Goal: Task Accomplishment & Management: Manage account settings

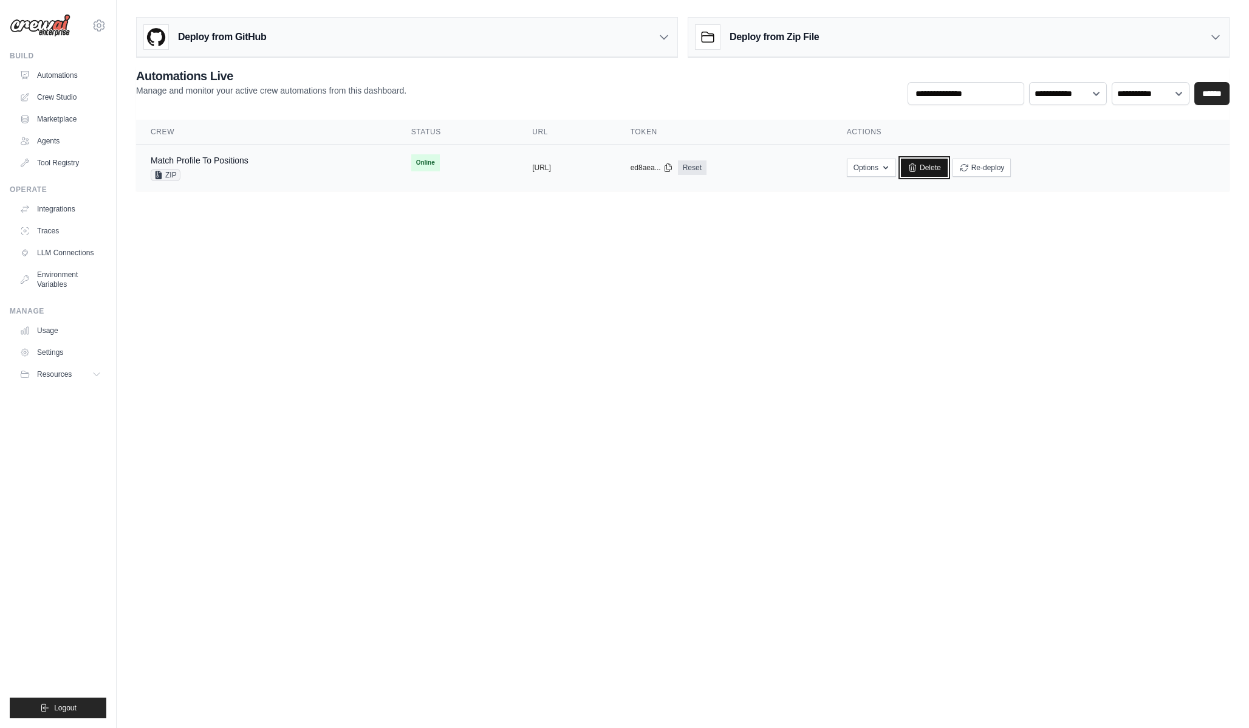
click at [948, 166] on link "Delete" at bounding box center [924, 168] width 47 height 18
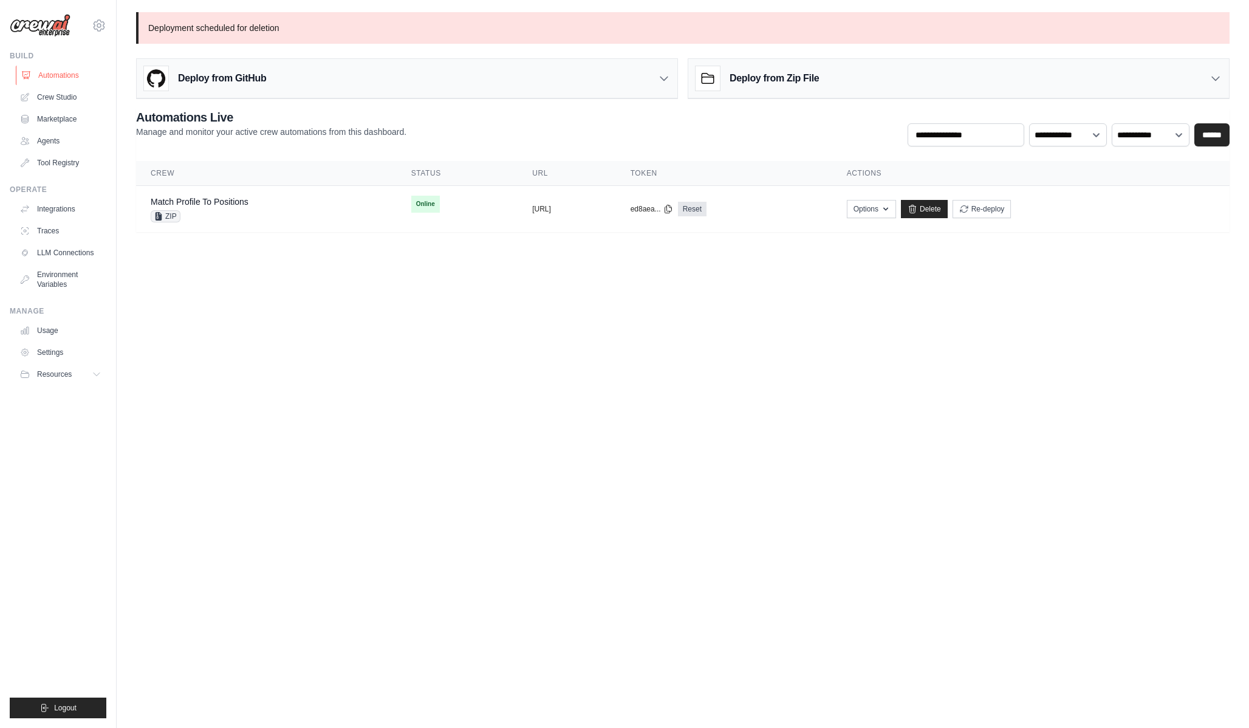
click at [40, 78] on link "Automations" at bounding box center [62, 75] width 92 height 19
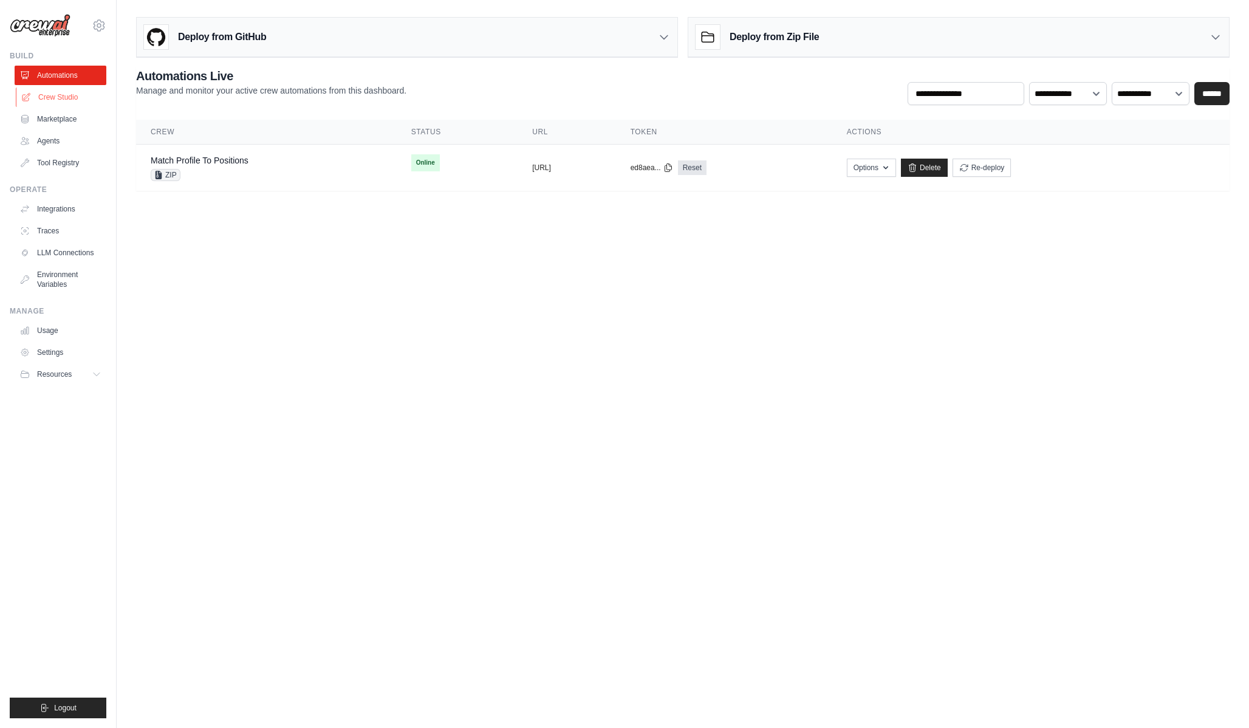
click at [52, 97] on link "Crew Studio" at bounding box center [62, 97] width 92 height 19
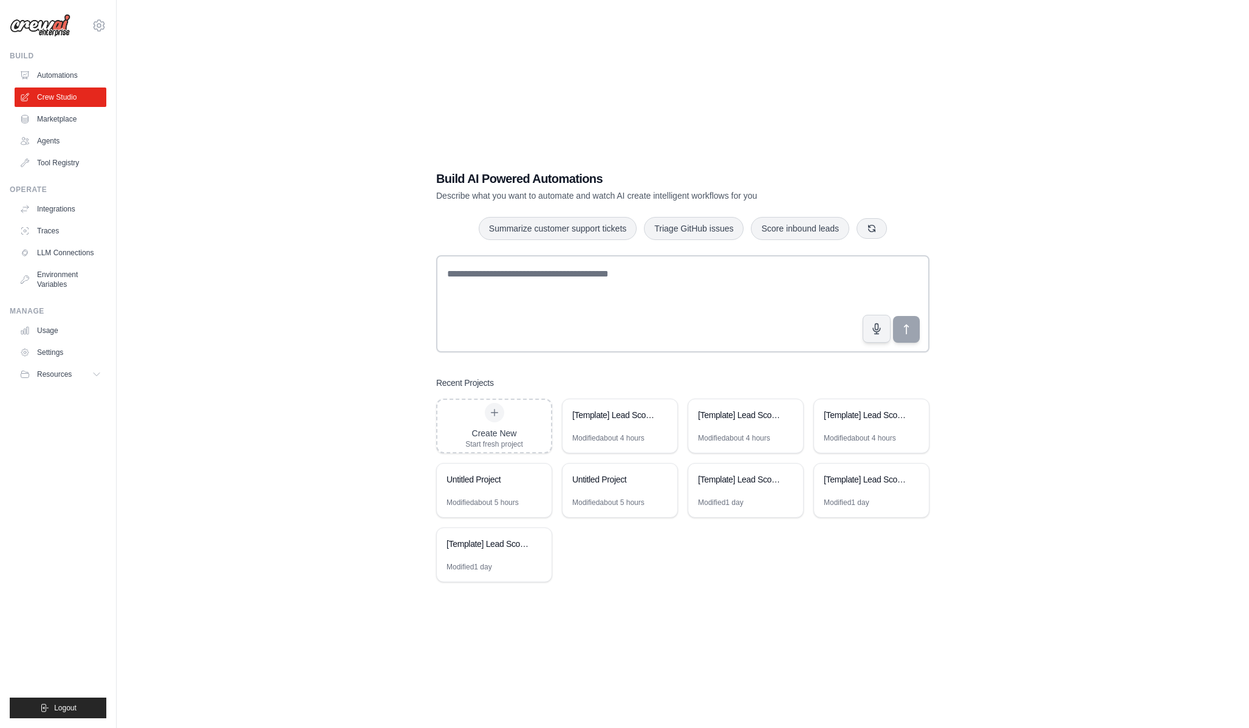
click at [64, 73] on link "Automations" at bounding box center [61, 75] width 92 height 19
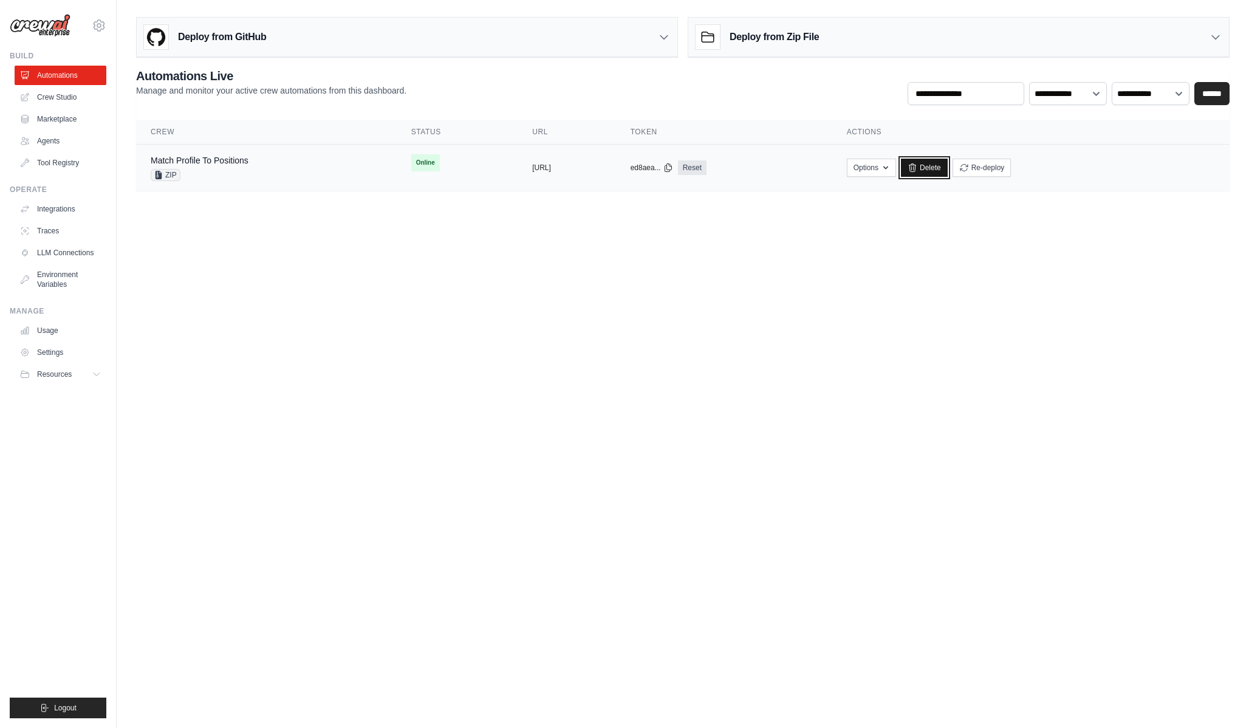
click at [948, 173] on link "Delete" at bounding box center [924, 168] width 47 height 18
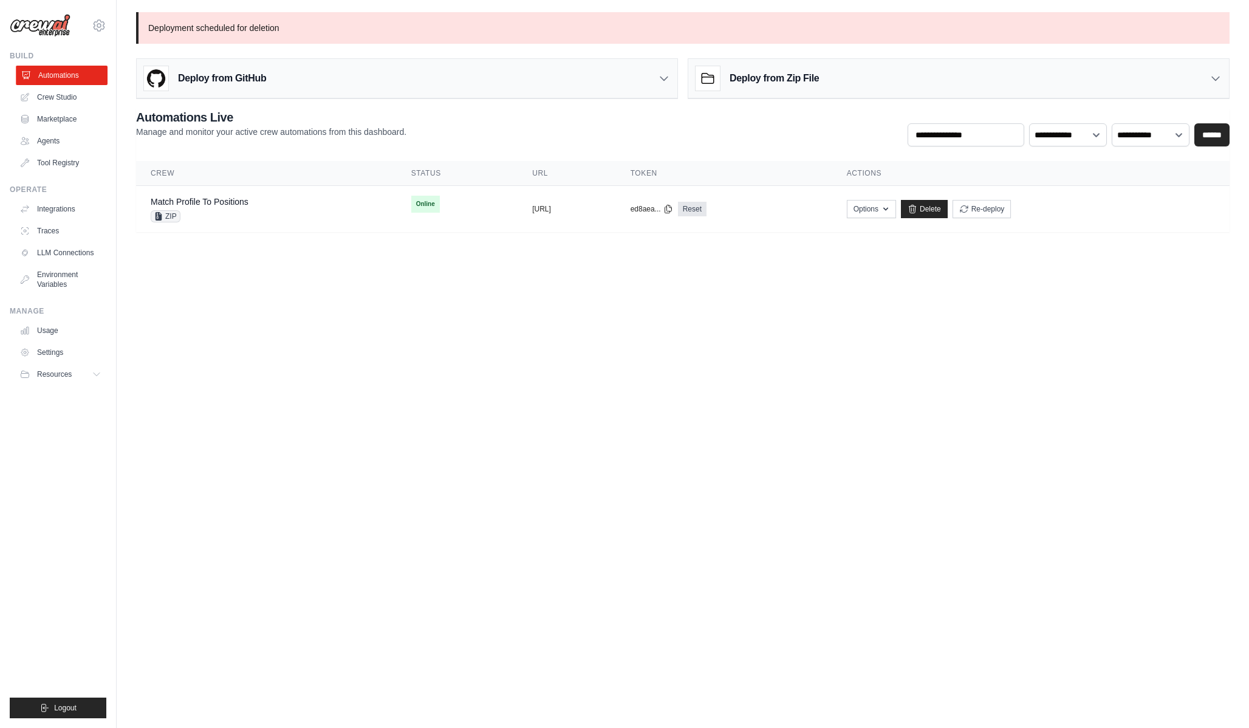
click at [76, 80] on link "Automations" at bounding box center [62, 75] width 92 height 19
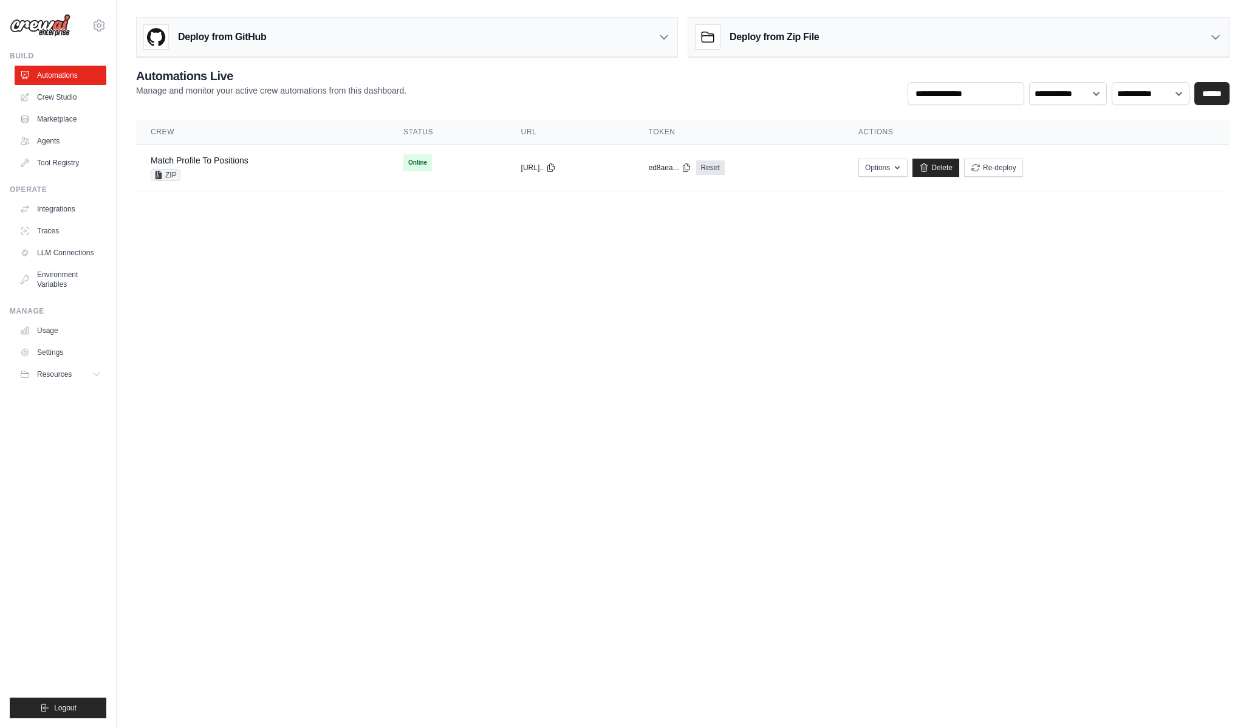
click at [76, 80] on link "Automations" at bounding box center [61, 75] width 92 height 19
click at [60, 108] on ul "Automations Crew Studio Marketplace Agents Tool Registry" at bounding box center [61, 119] width 92 height 107
click at [60, 98] on link "Crew Studio" at bounding box center [62, 97] width 92 height 19
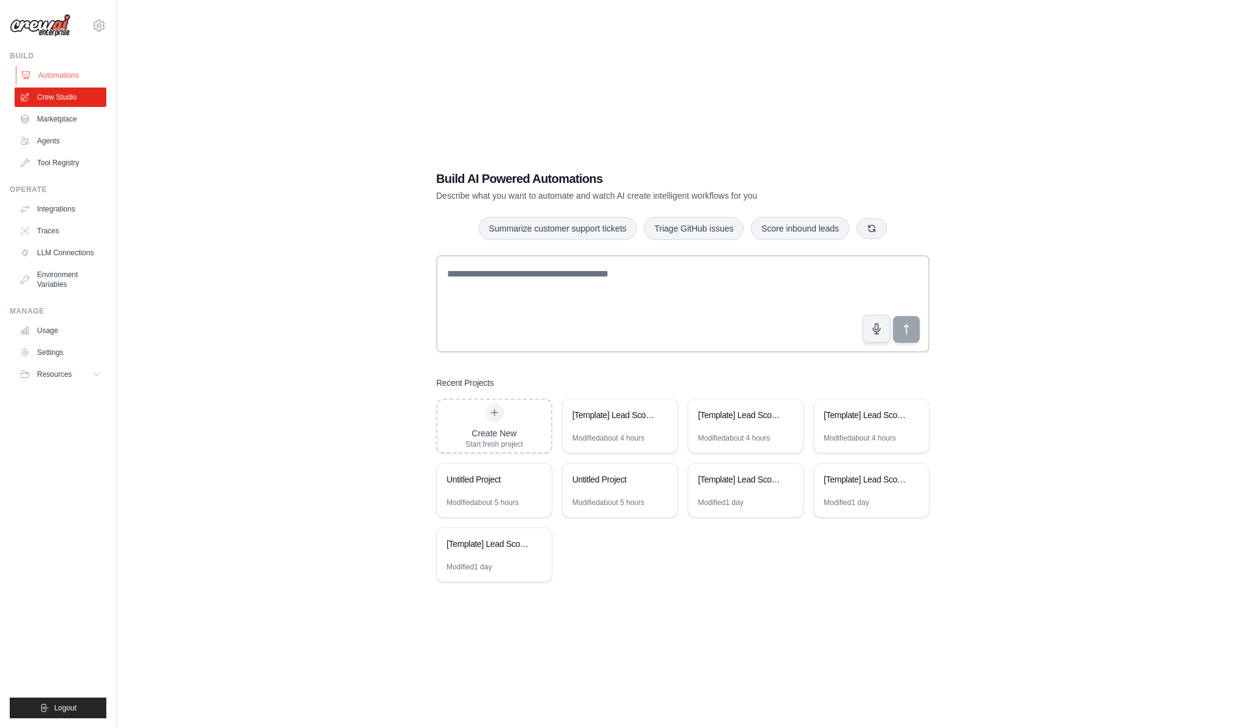
click at [60, 83] on link "Automations" at bounding box center [62, 75] width 92 height 19
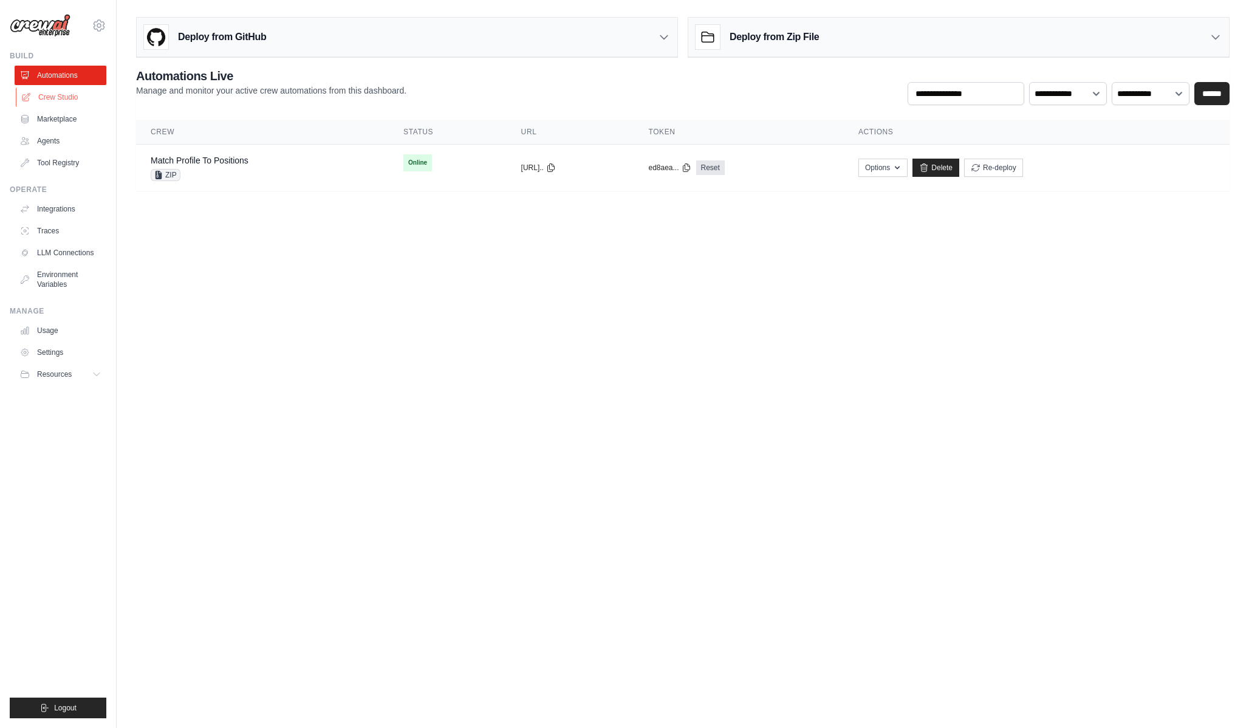
click at [79, 100] on link "Crew Studio" at bounding box center [62, 97] width 92 height 19
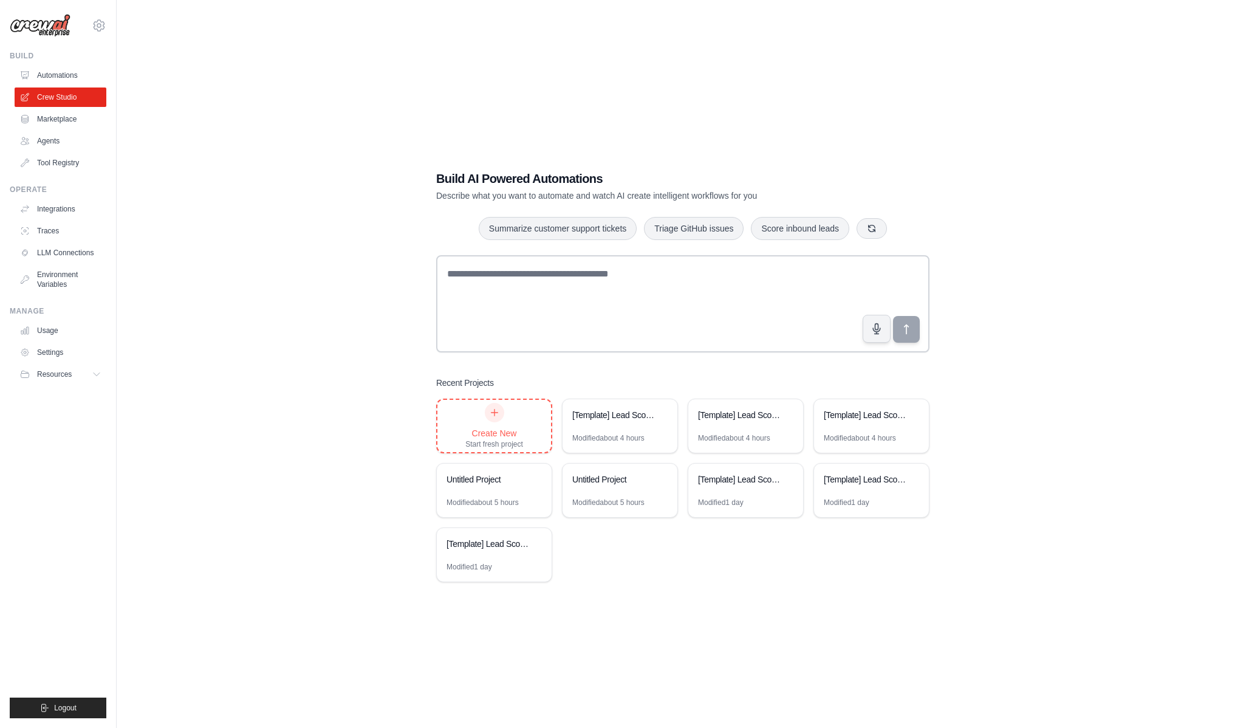
click at [468, 441] on div "Start fresh project" at bounding box center [494, 444] width 58 height 10
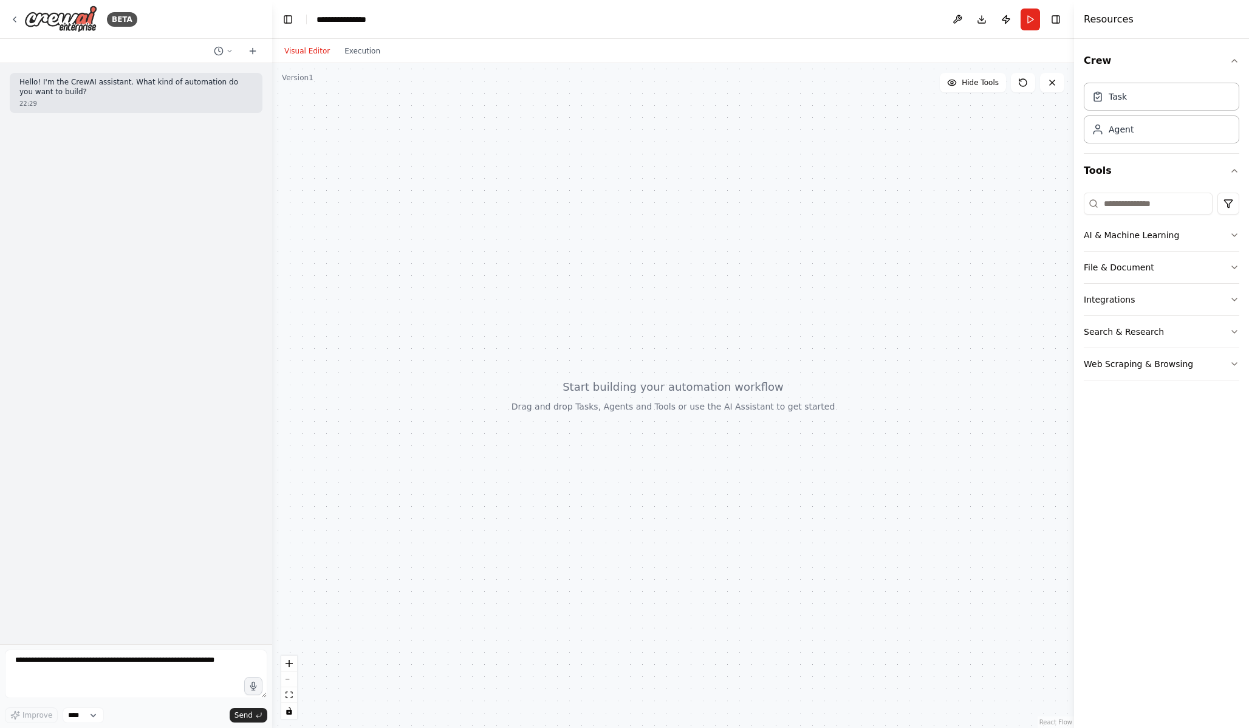
click at [711, 215] on div at bounding box center [673, 395] width 802 height 665
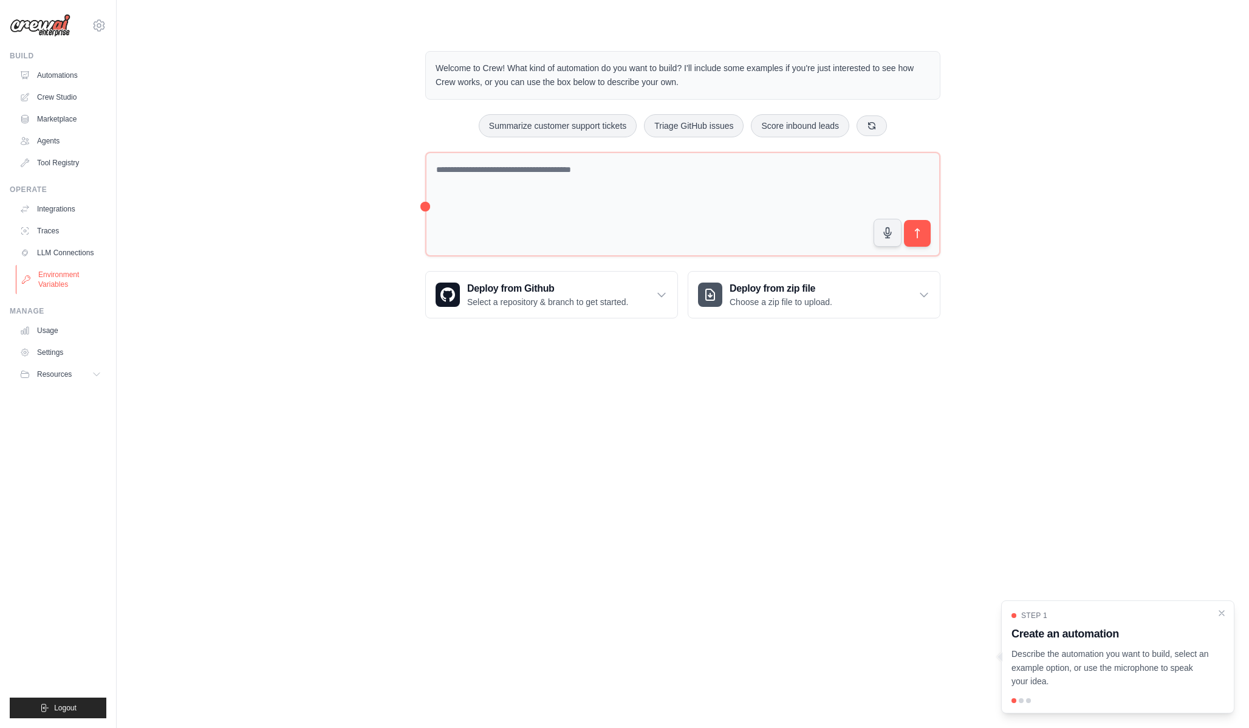
click at [84, 280] on link "Environment Variables" at bounding box center [62, 279] width 92 height 29
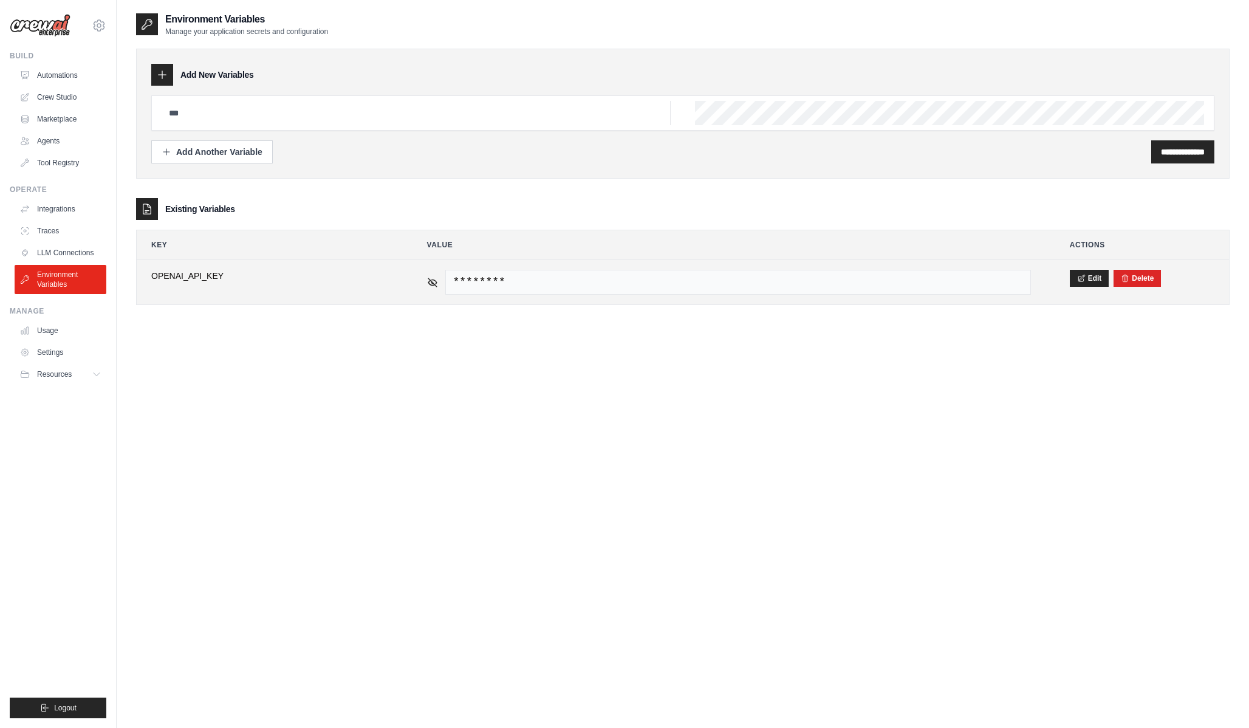
click at [419, 281] on td "********" at bounding box center [729, 282] width 633 height 44
click at [1077, 275] on icon at bounding box center [1081, 277] width 9 height 9
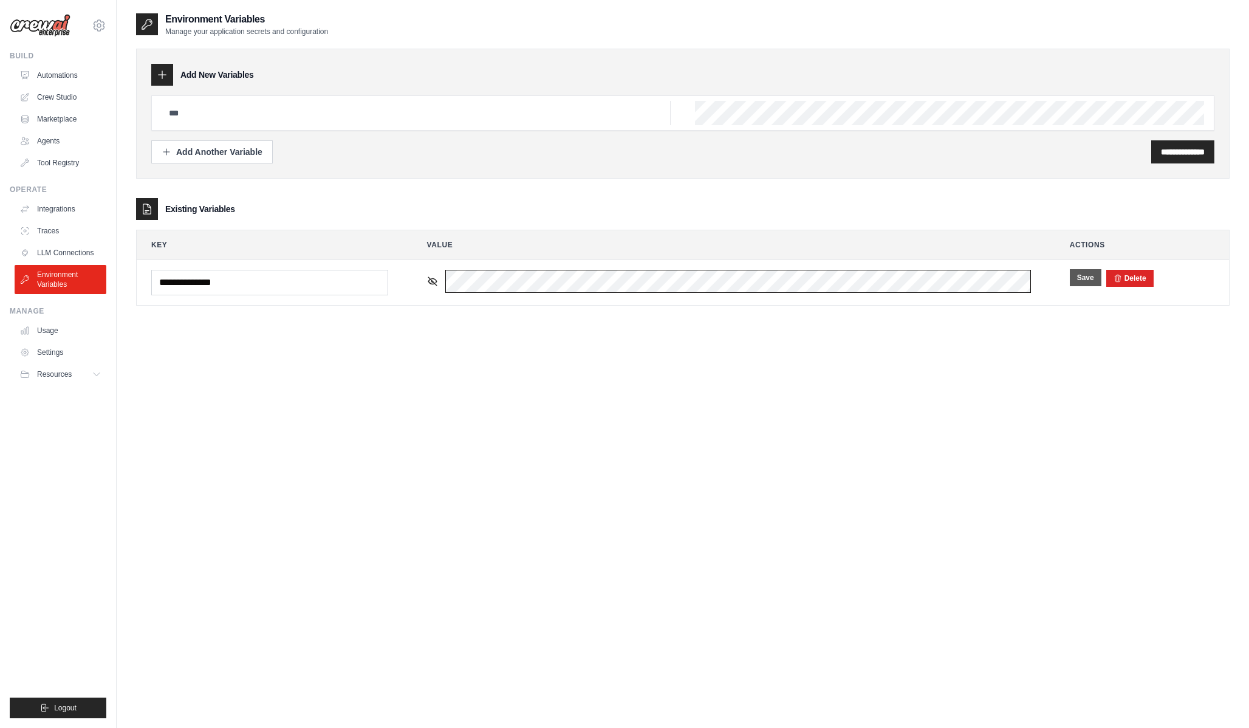
scroll to position [0, 390]
click at [1249, 298] on div "**********" at bounding box center [683, 376] width 1133 height 728
click at [1082, 276] on button "Save" at bounding box center [1086, 277] width 32 height 17
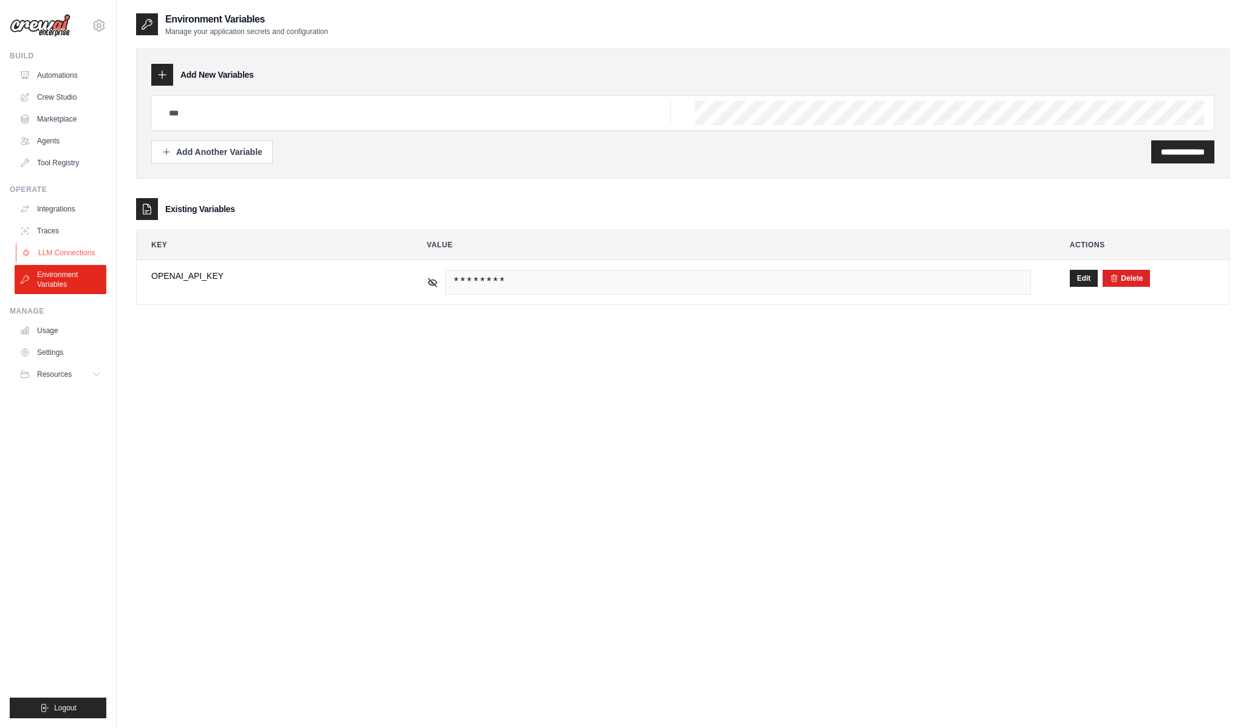
click at [62, 259] on link "LLM Connections" at bounding box center [62, 252] width 92 height 19
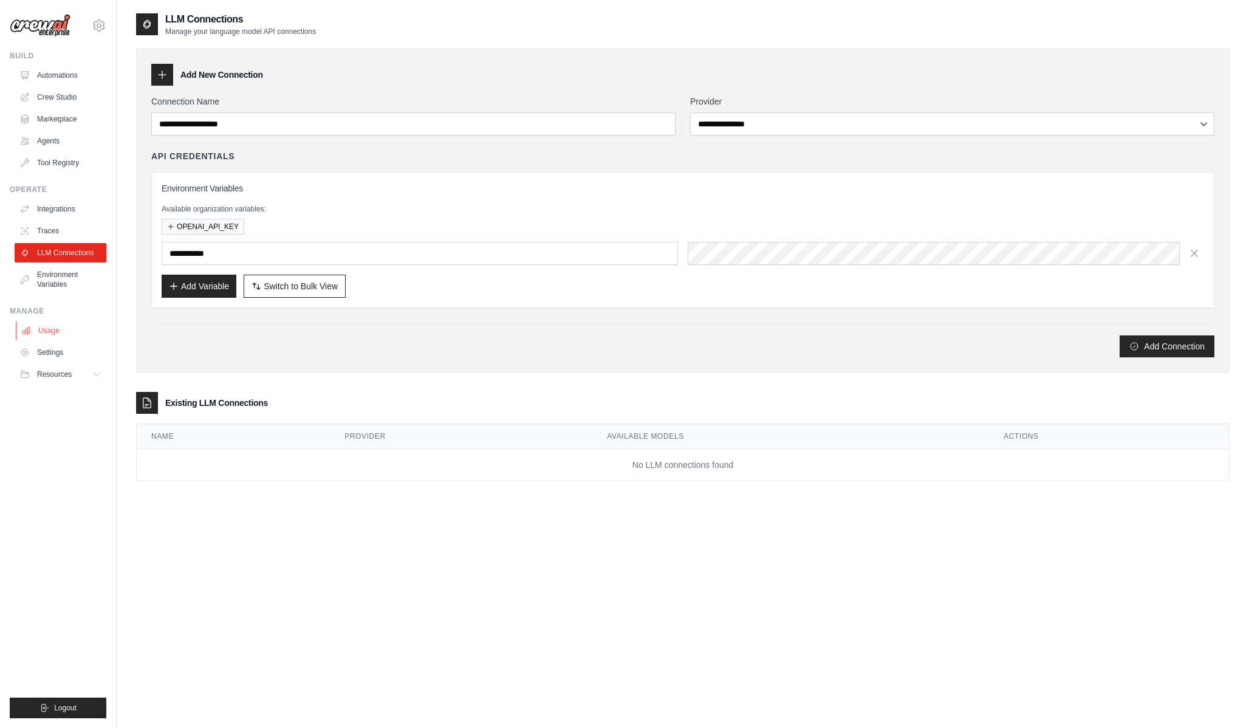
click at [52, 337] on link "Usage" at bounding box center [62, 330] width 92 height 19
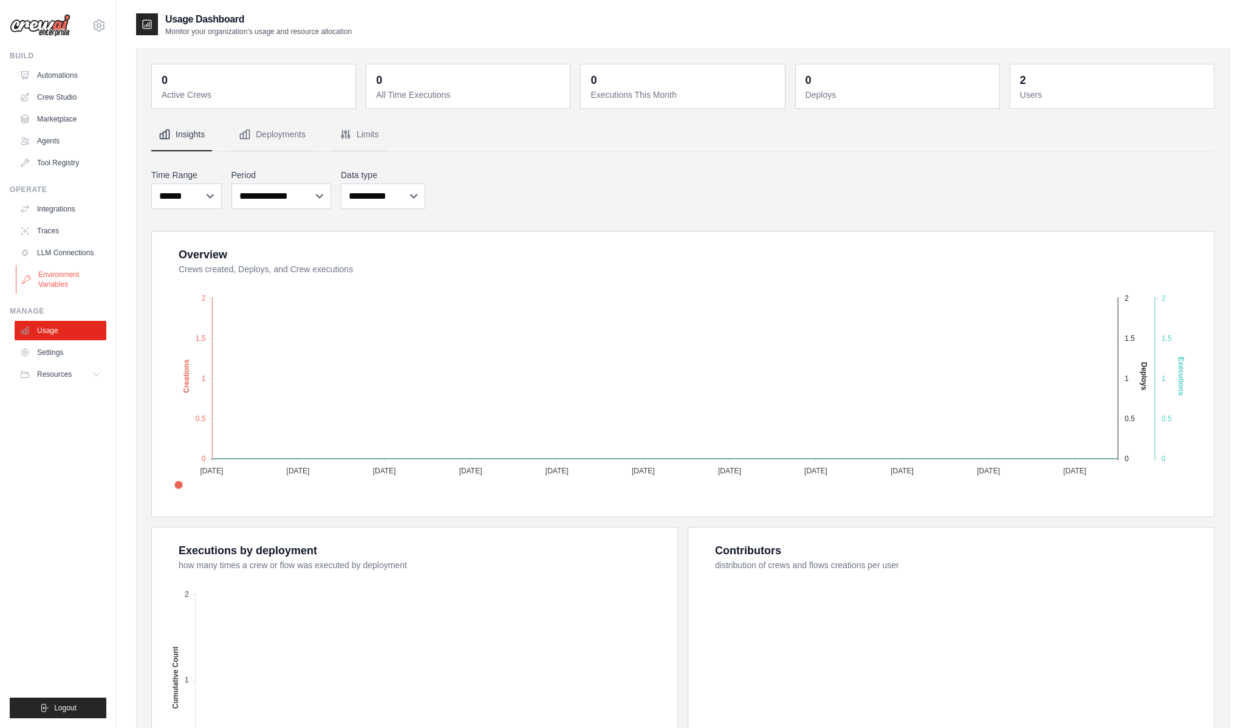
click at [69, 279] on link "Environment Variables" at bounding box center [62, 279] width 92 height 29
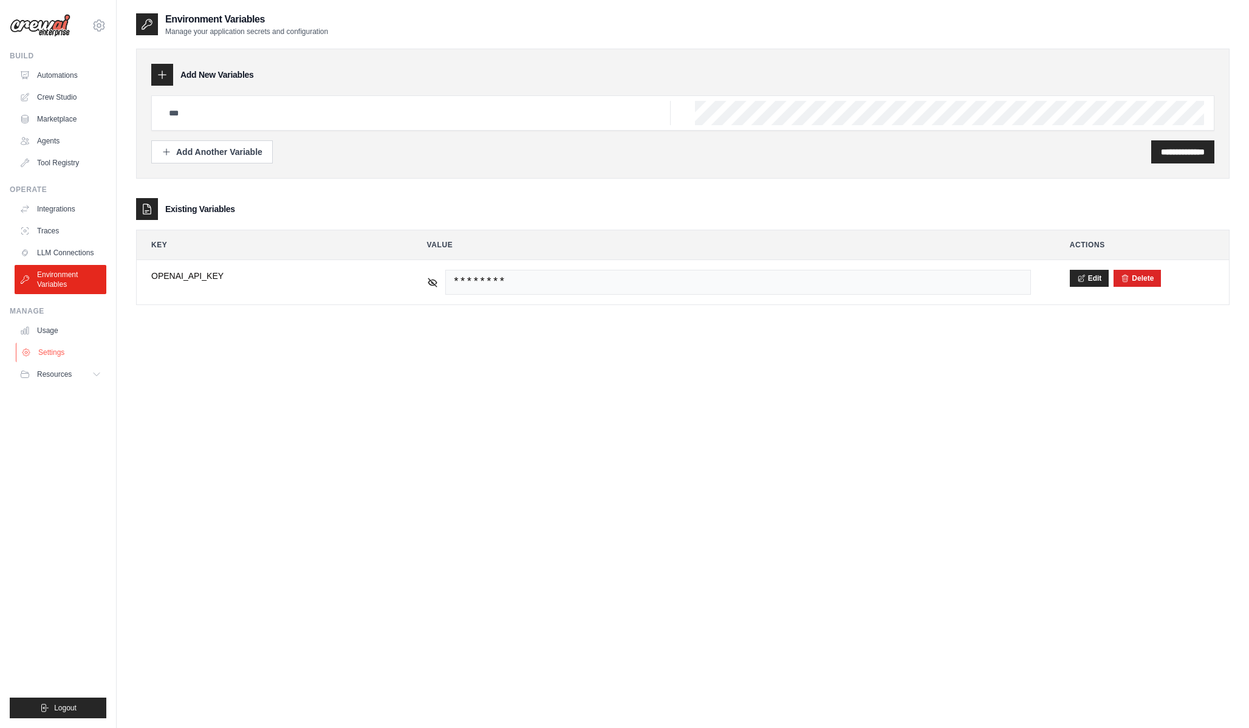
click at [58, 348] on link "Settings" at bounding box center [62, 352] width 92 height 19
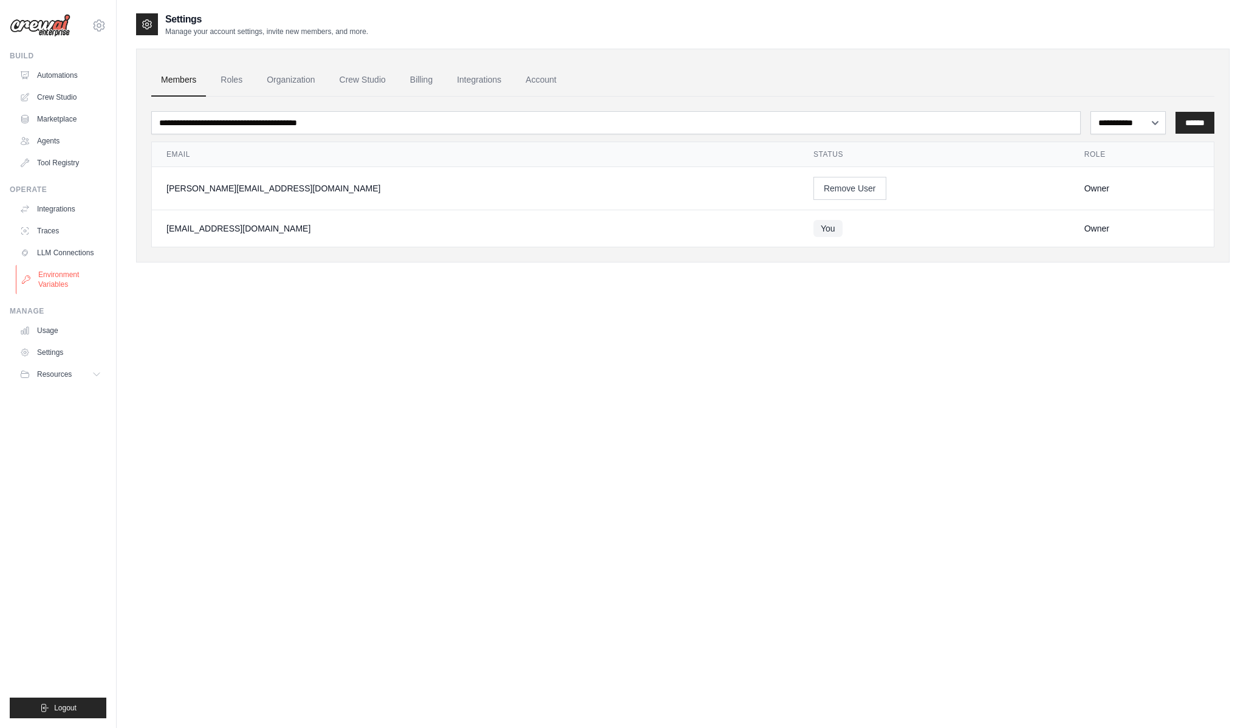
click at [56, 269] on link "Environment Variables" at bounding box center [62, 279] width 92 height 29
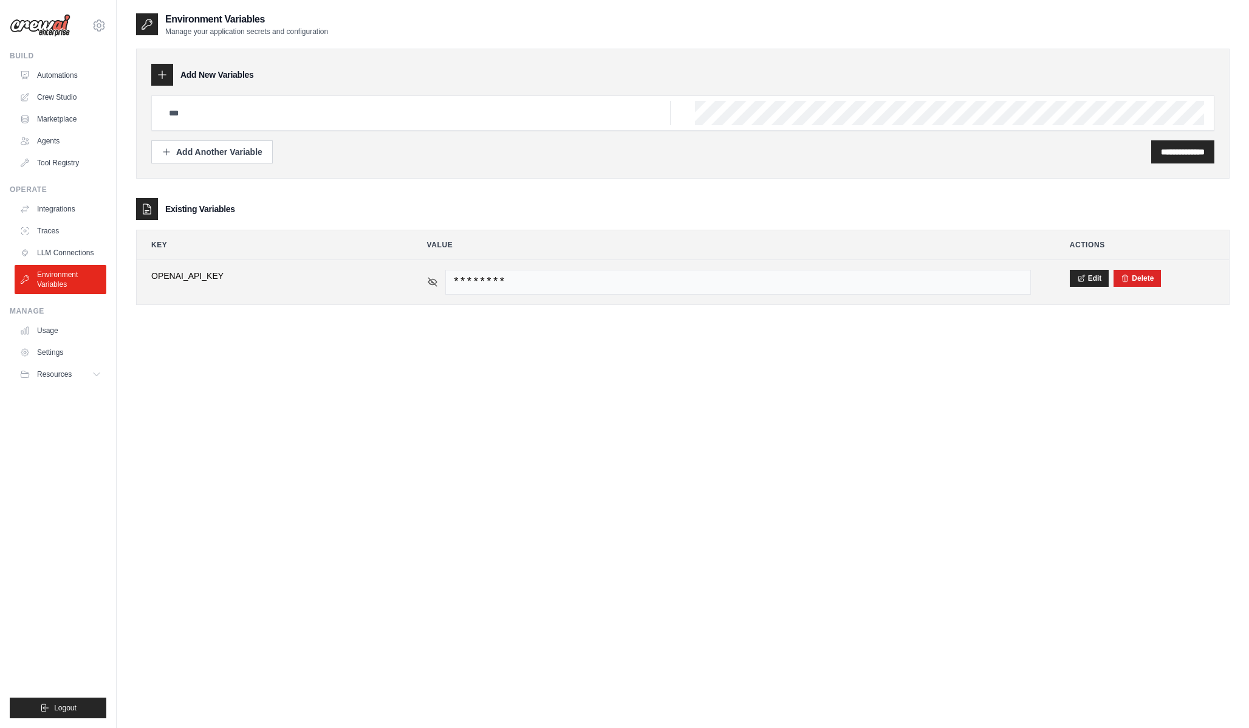
click at [432, 281] on icon at bounding box center [432, 282] width 9 height 9
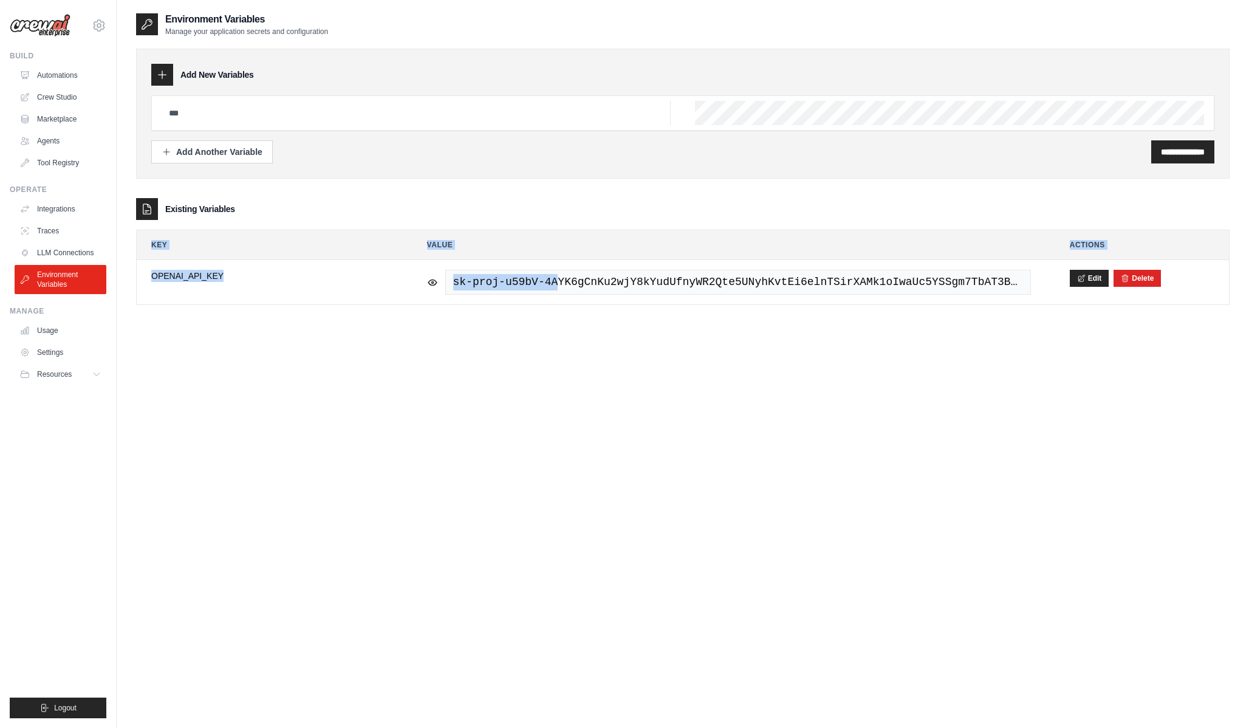
drag, startPoint x: 561, startPoint y: 284, endPoint x: 1090, endPoint y: 306, distance: 529.1
click at [1090, 306] on div "**********" at bounding box center [683, 168] width 1094 height 312
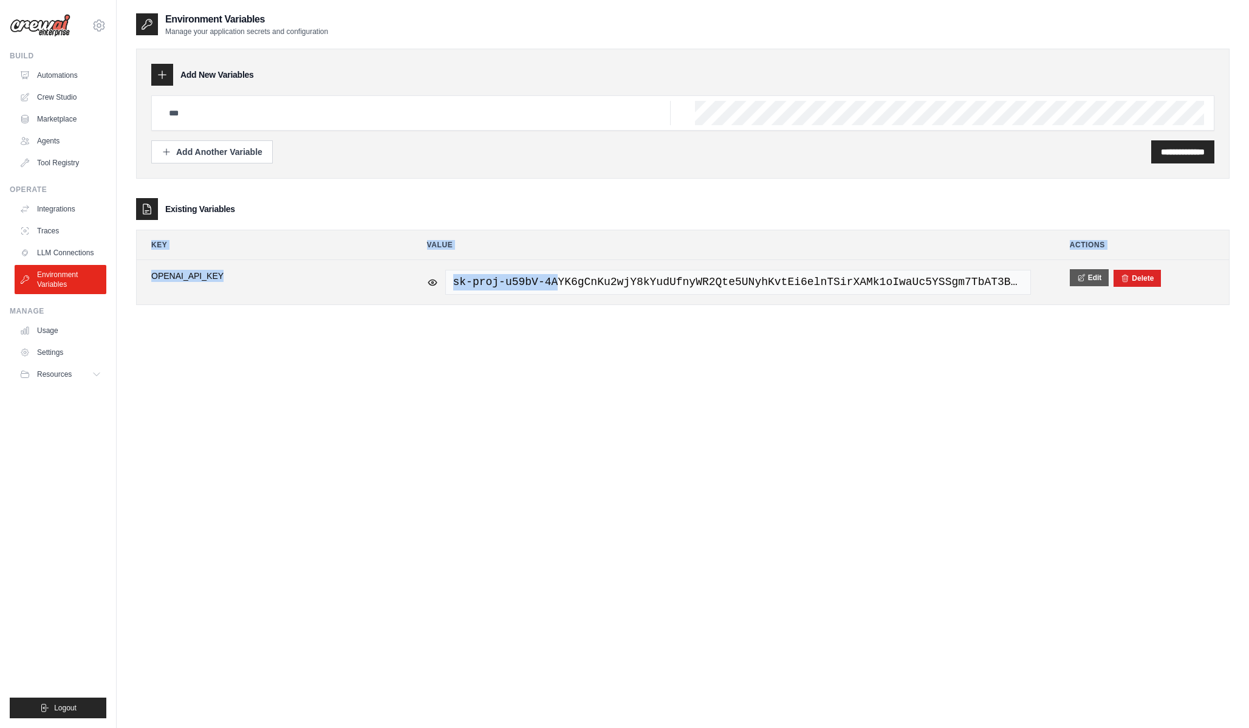
click at [1096, 281] on button "Edit" at bounding box center [1089, 277] width 39 height 17
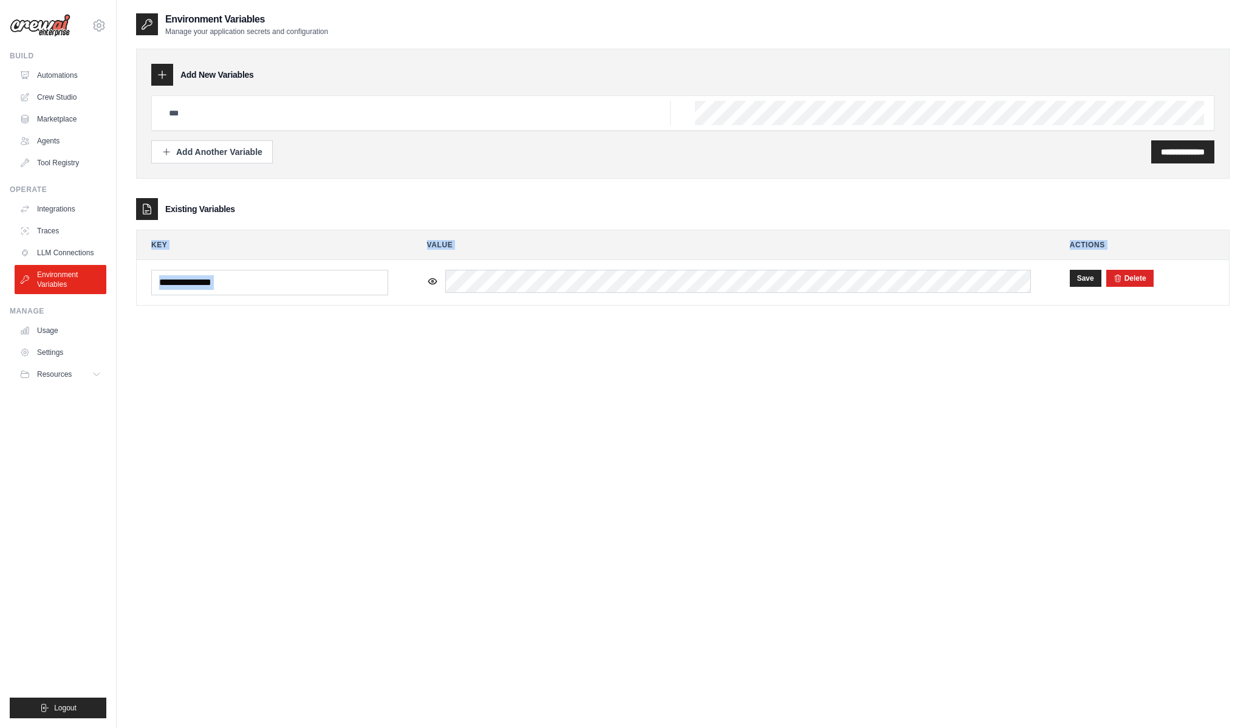
click at [699, 337] on div "**********" at bounding box center [683, 376] width 1094 height 728
click at [1075, 308] on div "**********" at bounding box center [683, 168] width 1094 height 313
click at [993, 322] on div "**********" at bounding box center [683, 168] width 1094 height 313
